Goal: Information Seeking & Learning: Learn about a topic

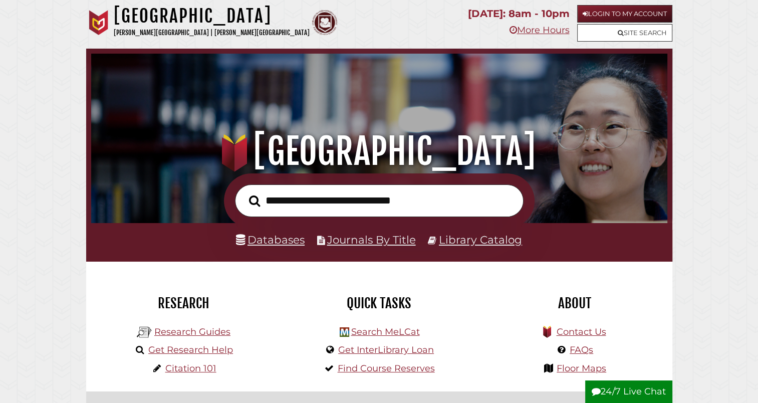
scroll to position [190, 571]
click at [591, 14] on link "Login to My Account" at bounding box center [624, 14] width 95 height 18
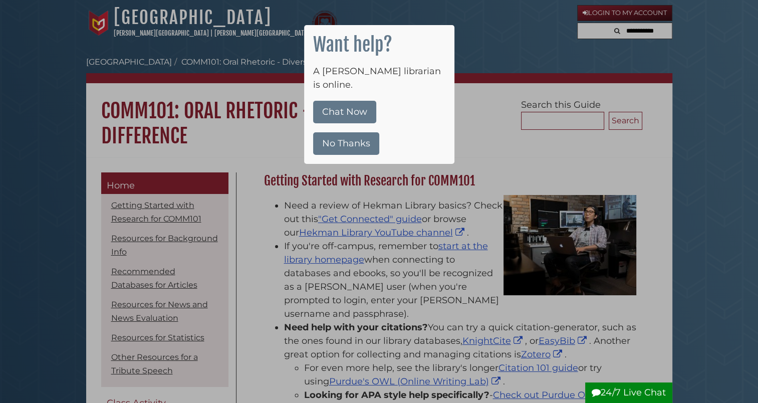
click at [335, 132] on button "No Thanks" at bounding box center [346, 143] width 66 height 23
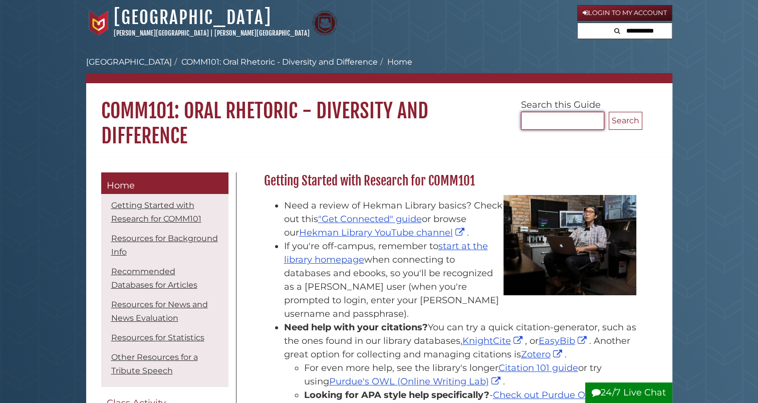
click at [524, 120] on input "Search..." at bounding box center [562, 121] width 83 height 18
type input "**********"
click at [609, 112] on button "Search" at bounding box center [626, 121] width 34 height 18
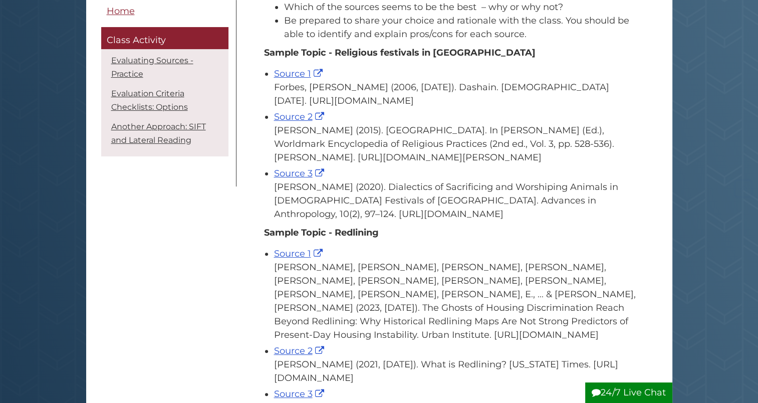
scroll to position [240, 0]
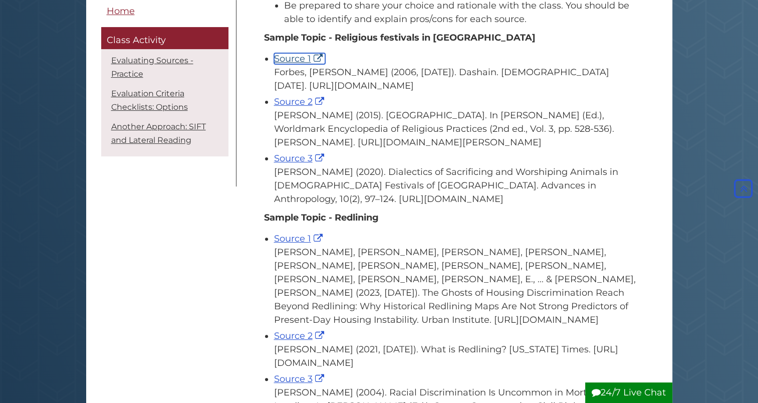
click at [287, 56] on link "Source 1" at bounding box center [299, 58] width 51 height 11
click at [299, 107] on link "Source 2" at bounding box center [300, 101] width 53 height 11
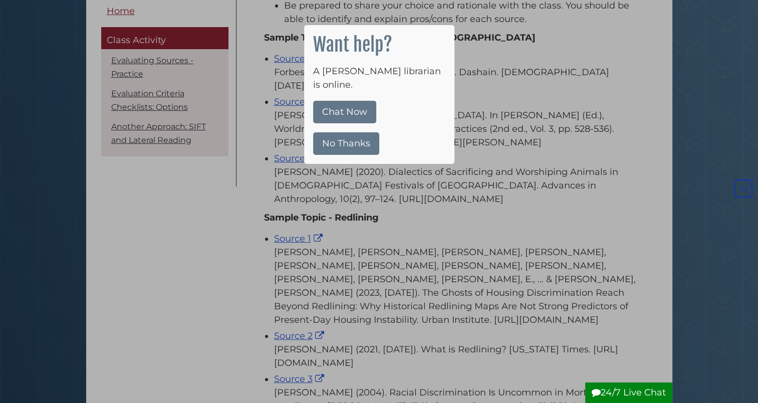
click at [255, 226] on div at bounding box center [379, 201] width 758 height 403
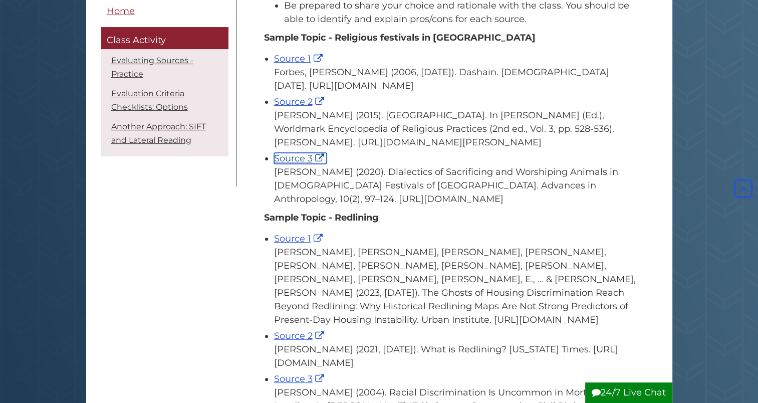
click at [287, 164] on link "Source 3" at bounding box center [300, 158] width 53 height 11
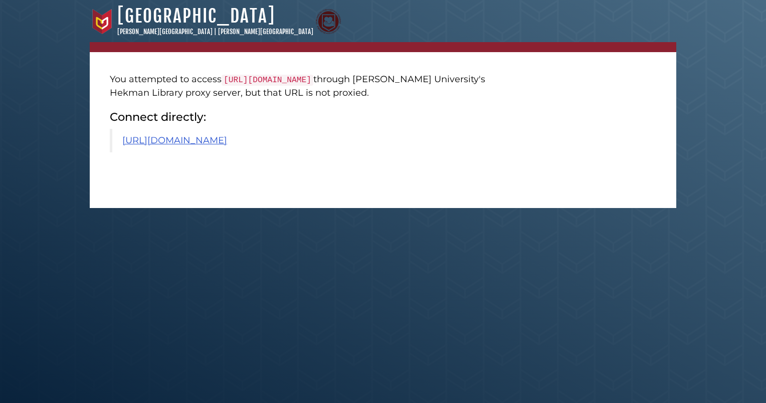
click at [275, 132] on blockquote "https://www.scirp.org/journal/paperinformation?paperid=99935" at bounding box center [311, 141] width 403 height 24
click at [271, 146] on blockquote "https://www.scirp.org/journal/paperinformation?paperid=99935" at bounding box center [311, 141] width 403 height 24
click at [227, 142] on link "https://www.scirp.org/journal/paperinformation?paperid=99935" at bounding box center [174, 140] width 105 height 11
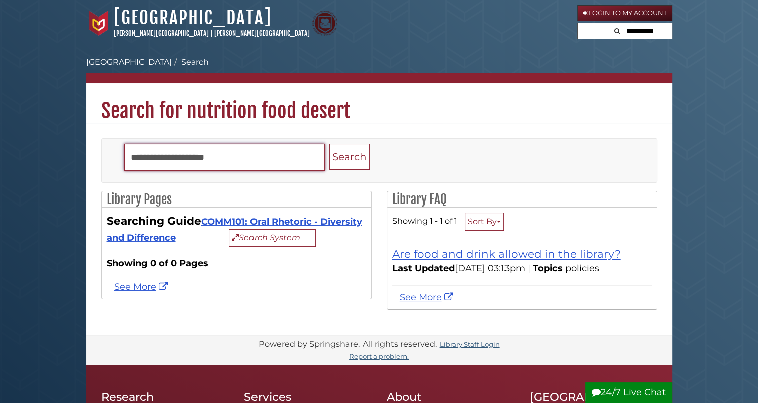
click at [258, 166] on input "**********" at bounding box center [224, 157] width 200 height 27
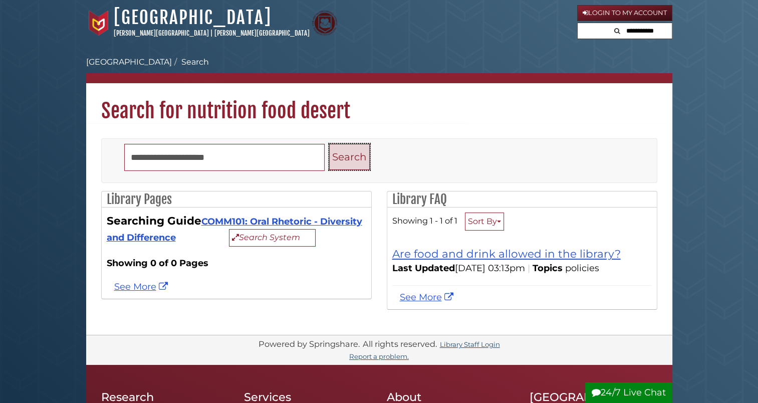
click at [346, 161] on button "Search" at bounding box center [349, 157] width 41 height 27
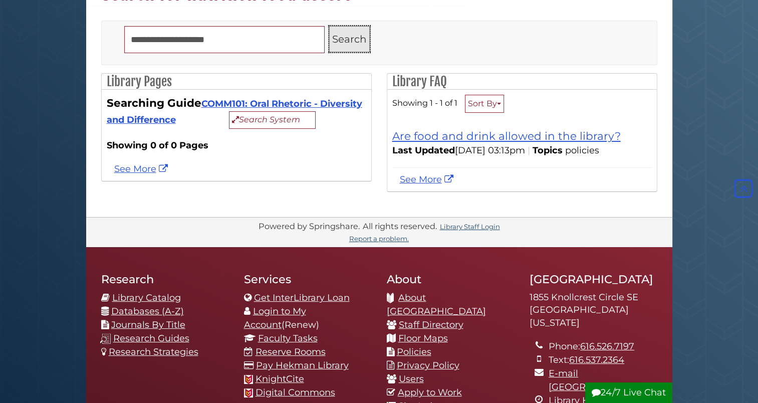
scroll to position [117, 0]
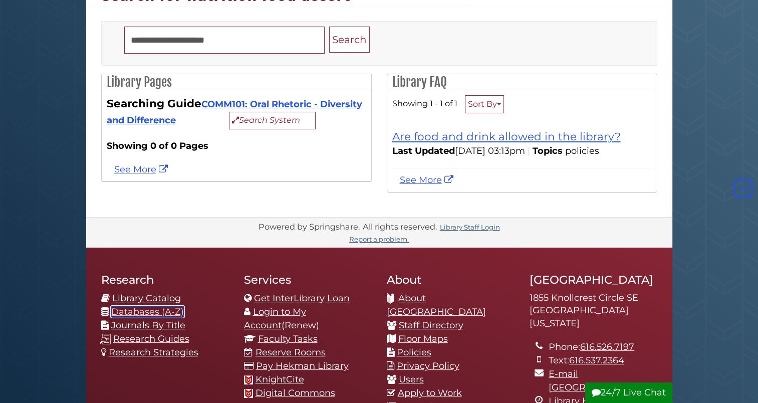
click at [142, 309] on link "Databases (A-Z)" at bounding box center [147, 311] width 73 height 11
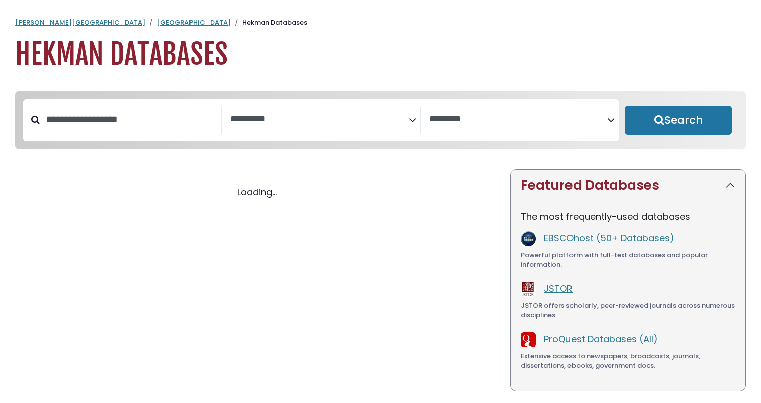
select select "Database Subject Filter"
select select "Database Vendors Filter"
select select "Database Subject Filter"
select select "Database Vendors Filter"
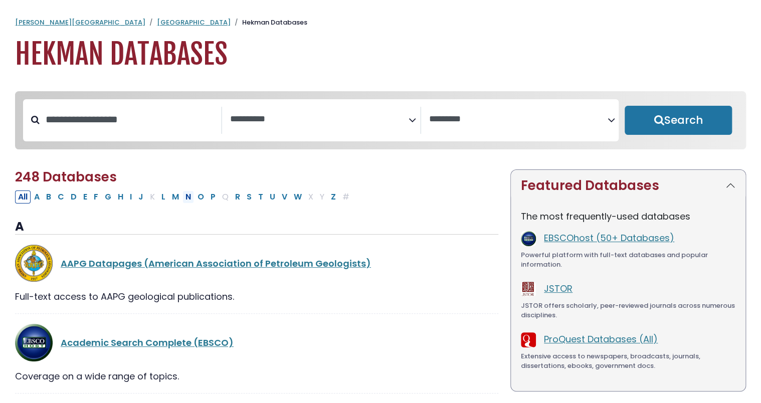
click at [182, 199] on button "N" at bounding box center [188, 196] width 12 height 13
select select "Database Subject Filter"
select select "Database Vendors Filter"
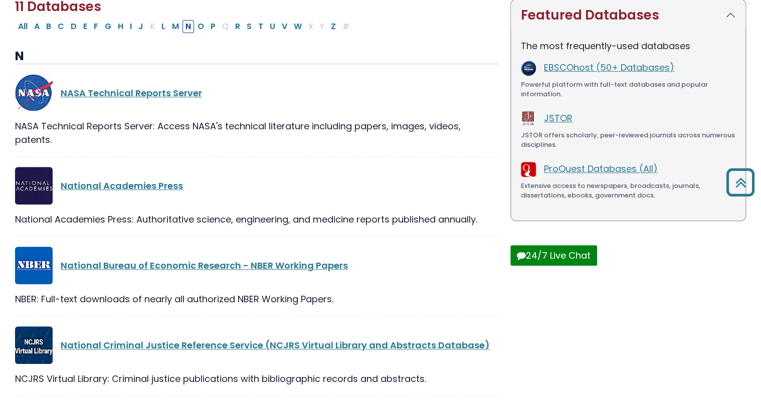
scroll to position [187, 0]
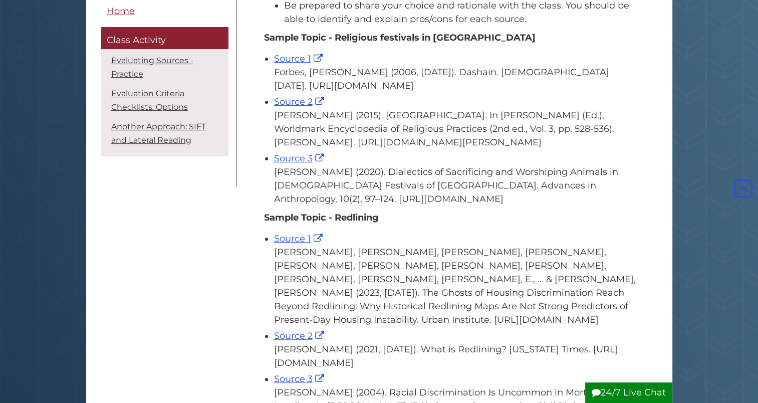
scroll to position [240, 0]
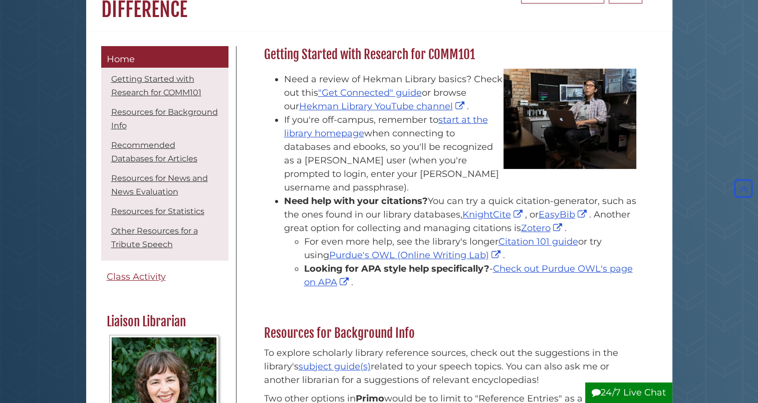
scroll to position [124, 0]
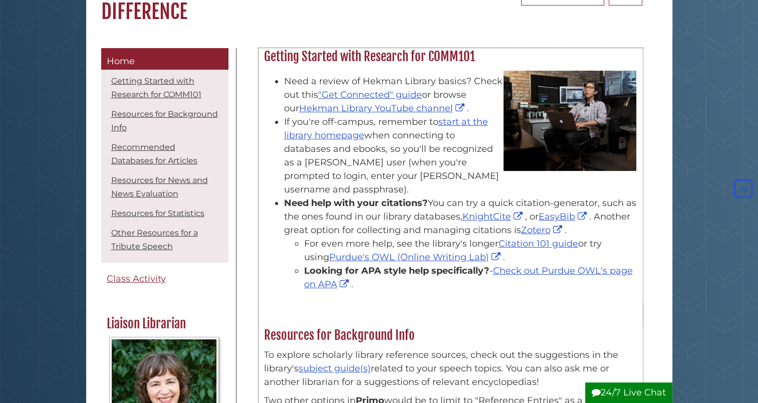
click at [283, 211] on ul "Need a review of Hekman Library basics? Check out this "Get Connected" guide or…" at bounding box center [450, 183] width 373 height 216
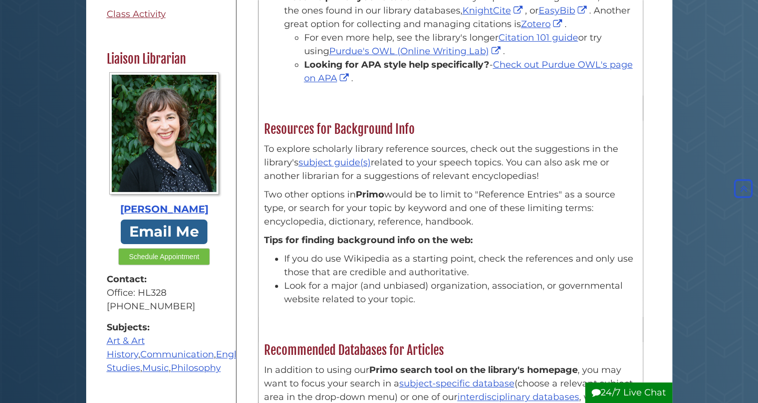
scroll to position [331, 0]
drag, startPoint x: 297, startPoint y: 396, endPoint x: 275, endPoint y: 305, distance: 93.7
click at [275, 305] on div "Resources for Background Info To explore scholarly library reference sources, c…" at bounding box center [451, 223] width 384 height 206
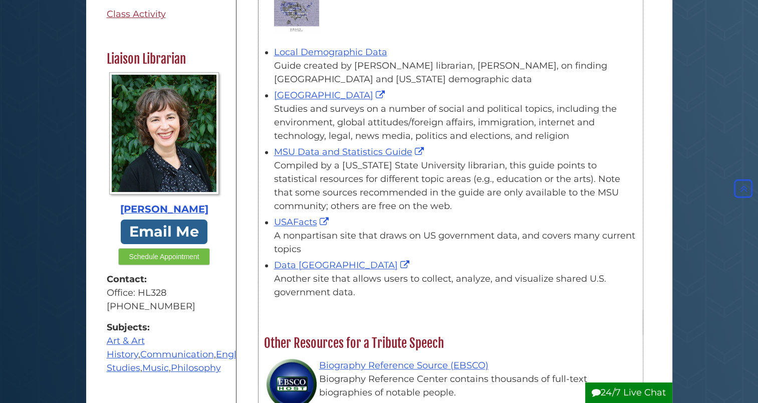
scroll to position [1306, 0]
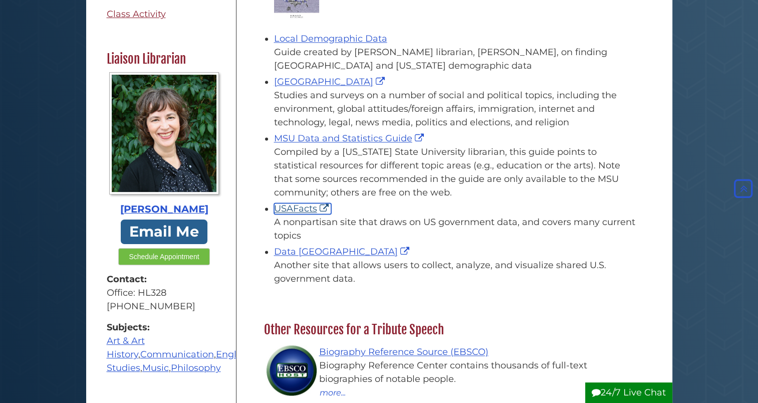
click at [286, 203] on link "USAFacts" at bounding box center [302, 208] width 57 height 11
click at [296, 246] on span "Data USA" at bounding box center [343, 251] width 138 height 11
click at [303, 246] on link "Data USA" at bounding box center [343, 251] width 138 height 11
